Goal: Find specific fact: Find contact information

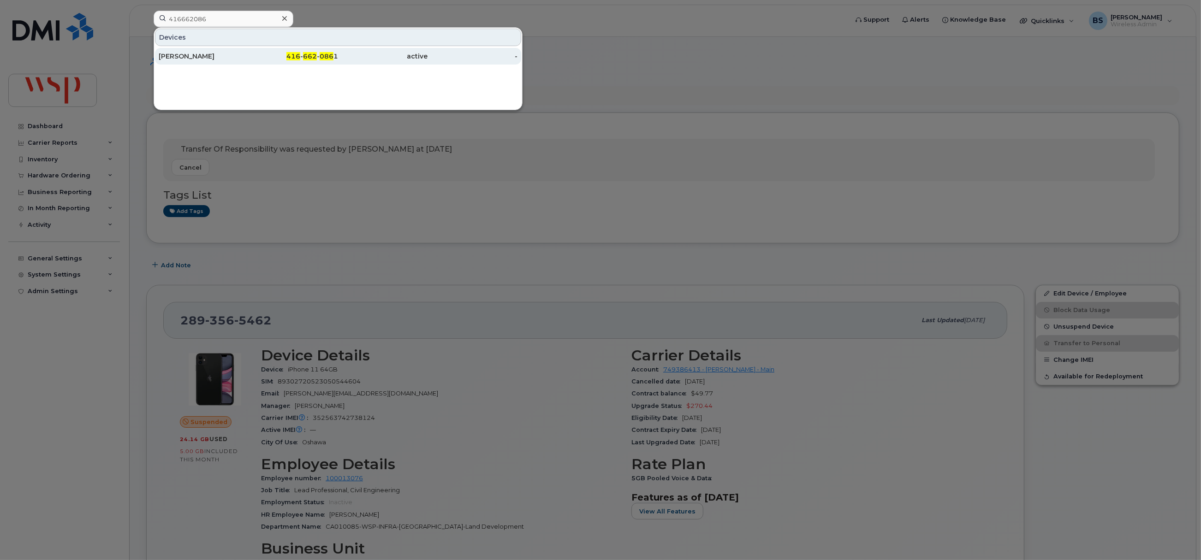
type input "416662086"
click at [202, 56] on div "Zdenka Masic" at bounding box center [204, 56] width 90 height 9
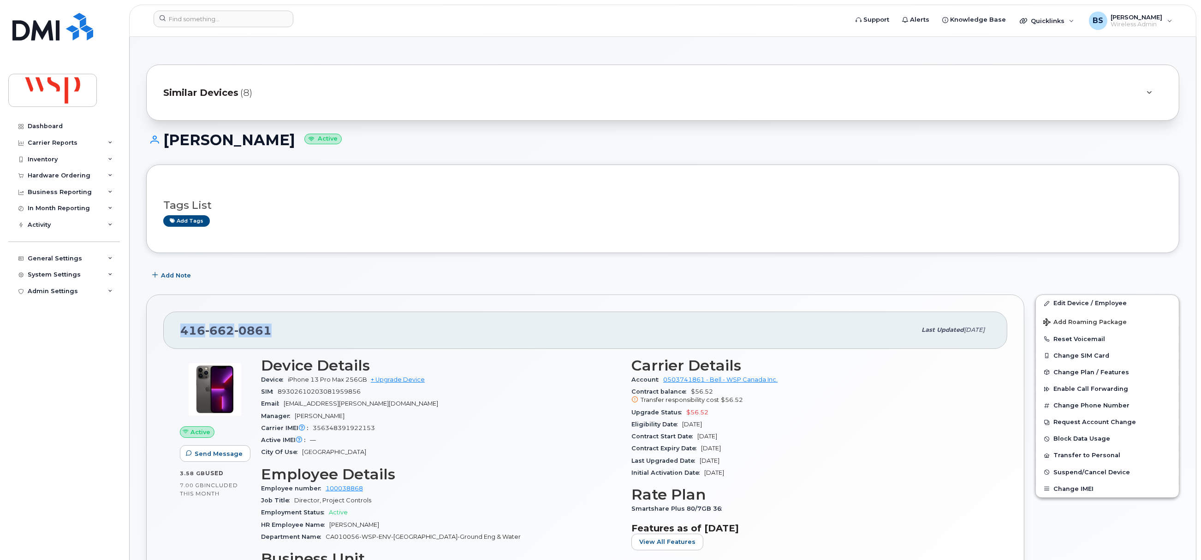
drag, startPoint x: 233, startPoint y: 329, endPoint x: 179, endPoint y: 328, distance: 53.5
click at [179, 328] on div "416 662 0861 Last updated Aug 06, 2025" at bounding box center [585, 330] width 844 height 37
copy span "416 662 0861"
click at [238, 18] on input at bounding box center [224, 19] width 140 height 17
paste input "[PERSON_NAME]"
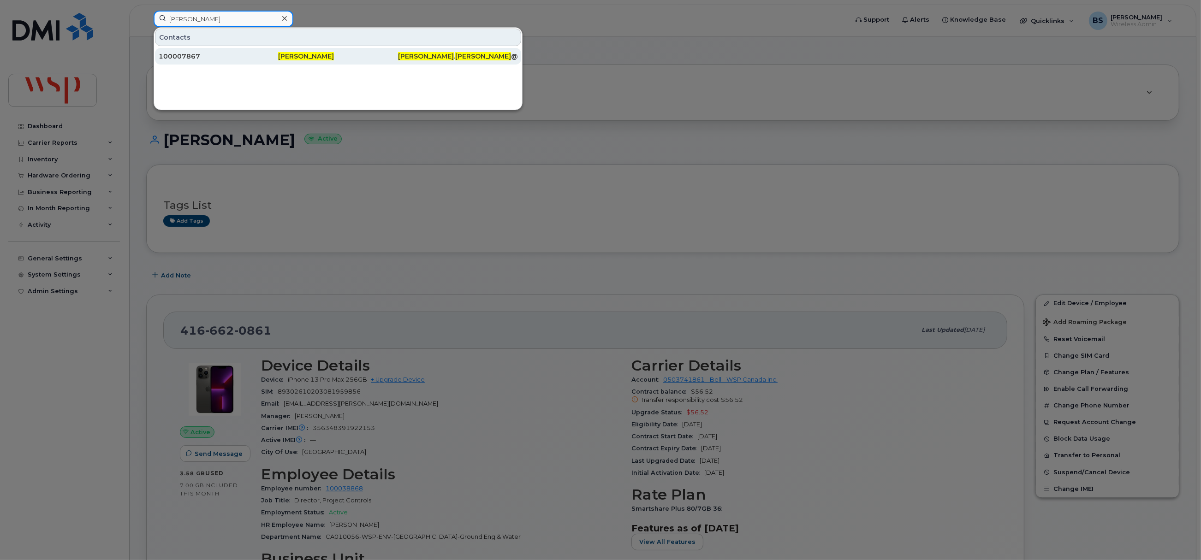
type input "[PERSON_NAME]"
click at [184, 55] on div "100007867" at bounding box center [218, 56] width 119 height 9
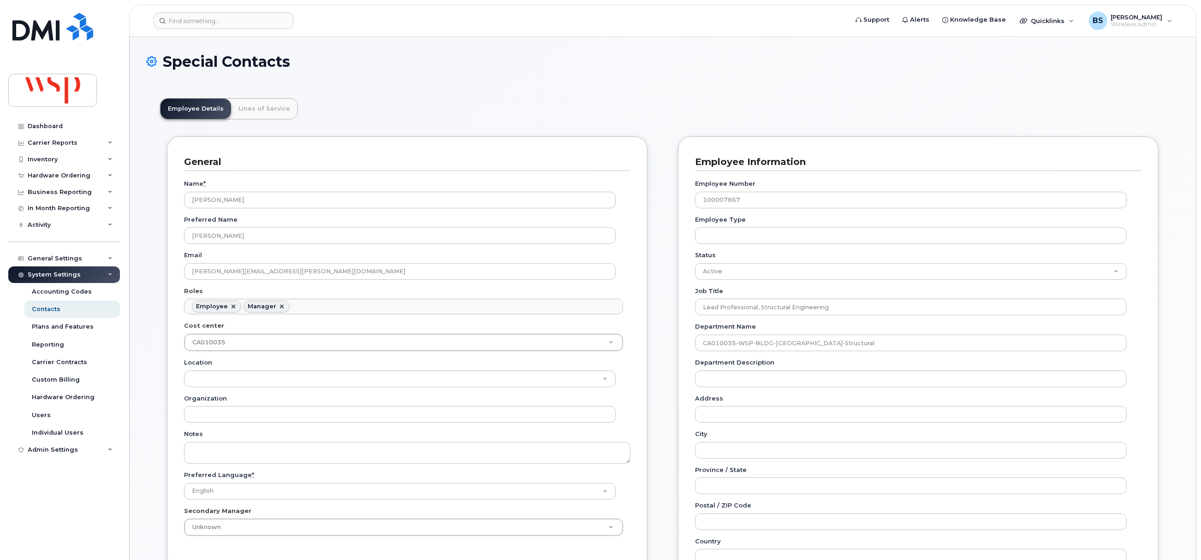
scroll to position [27, 0]
